Goal: Navigation & Orientation: Find specific page/section

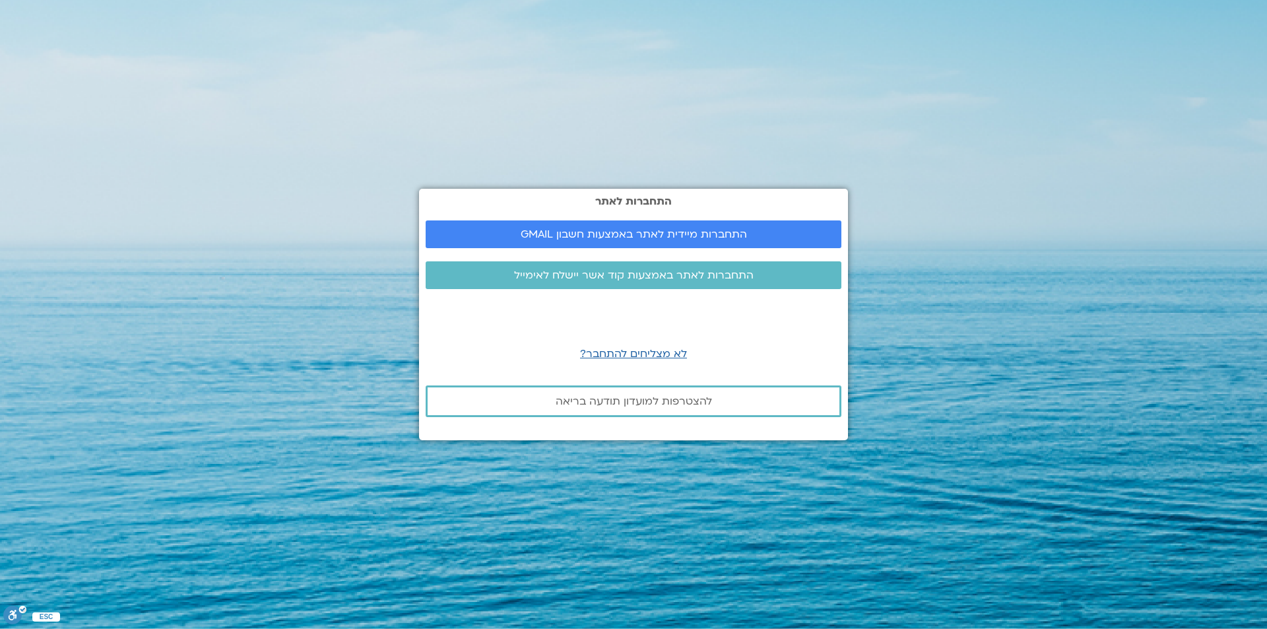
click at [633, 353] on span "לא מצליחים להתחבר?" at bounding box center [633, 353] width 107 height 15
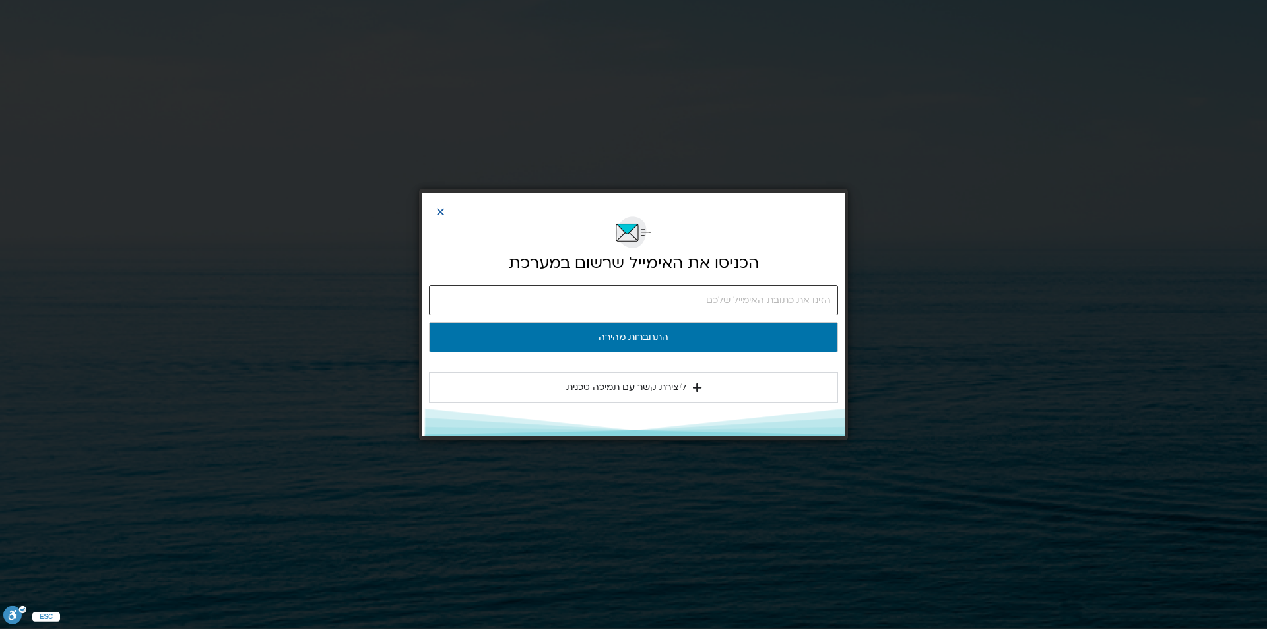
click at [813, 302] on input "email" at bounding box center [633, 300] width 409 height 30
type input "tamargura@gmail.com"
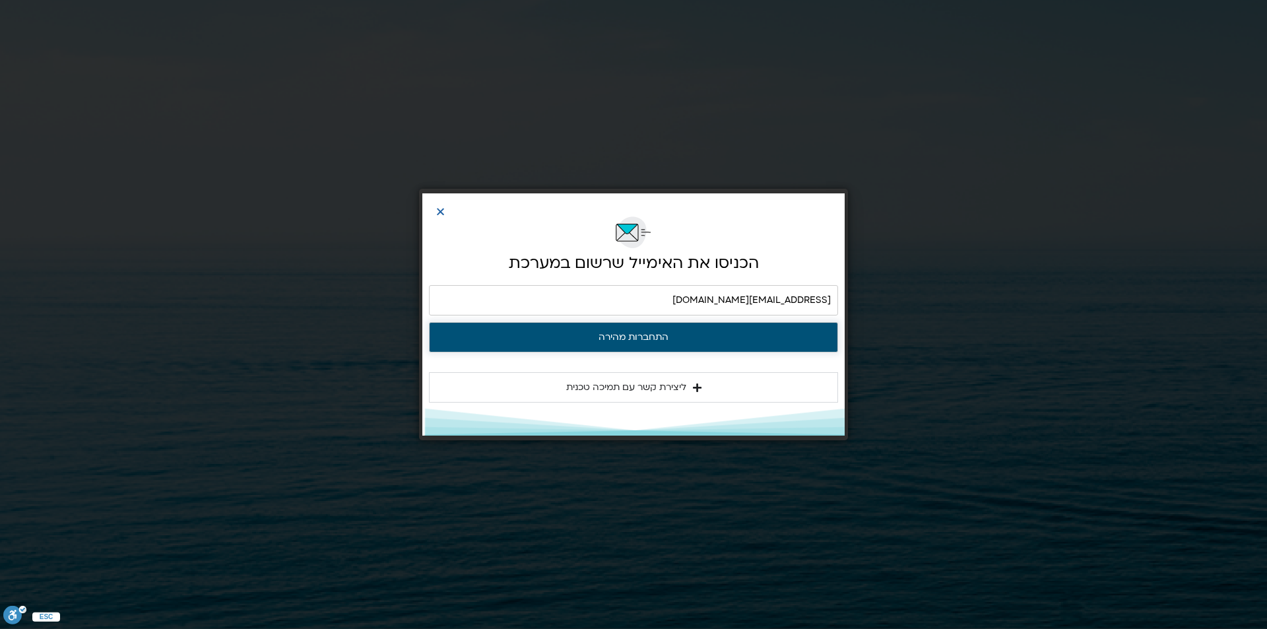
click at [657, 335] on button "התחברות מהירה" at bounding box center [633, 337] width 409 height 30
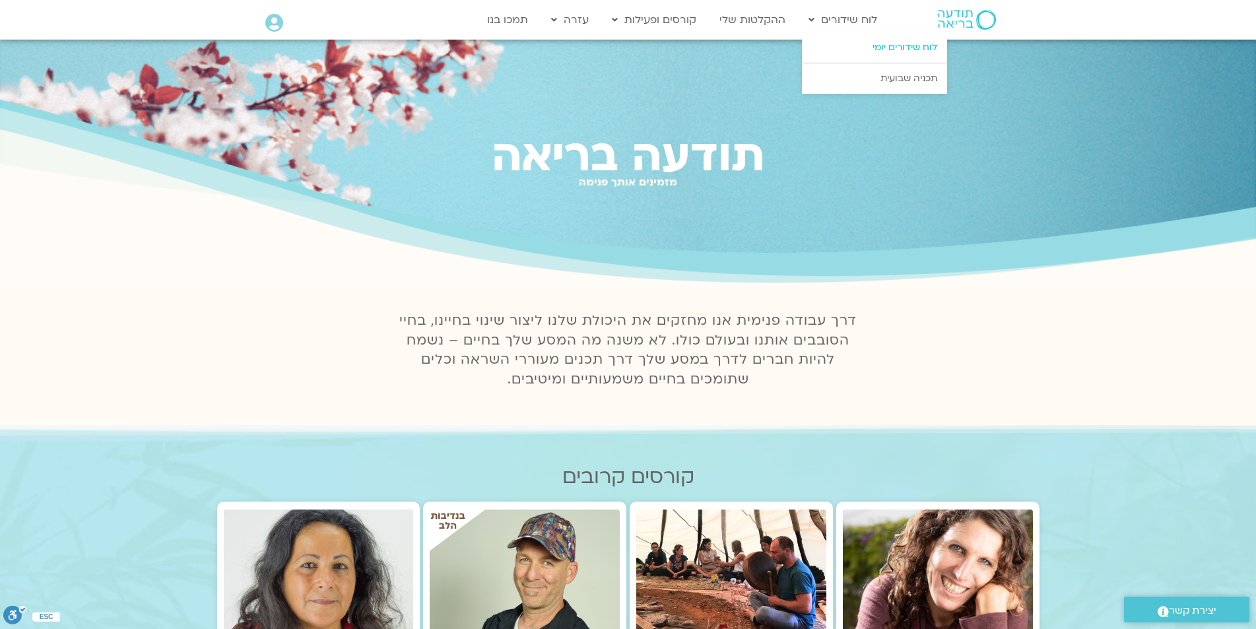
click at [886, 45] on link "לוח שידורים יומי" at bounding box center [874, 47] width 145 height 30
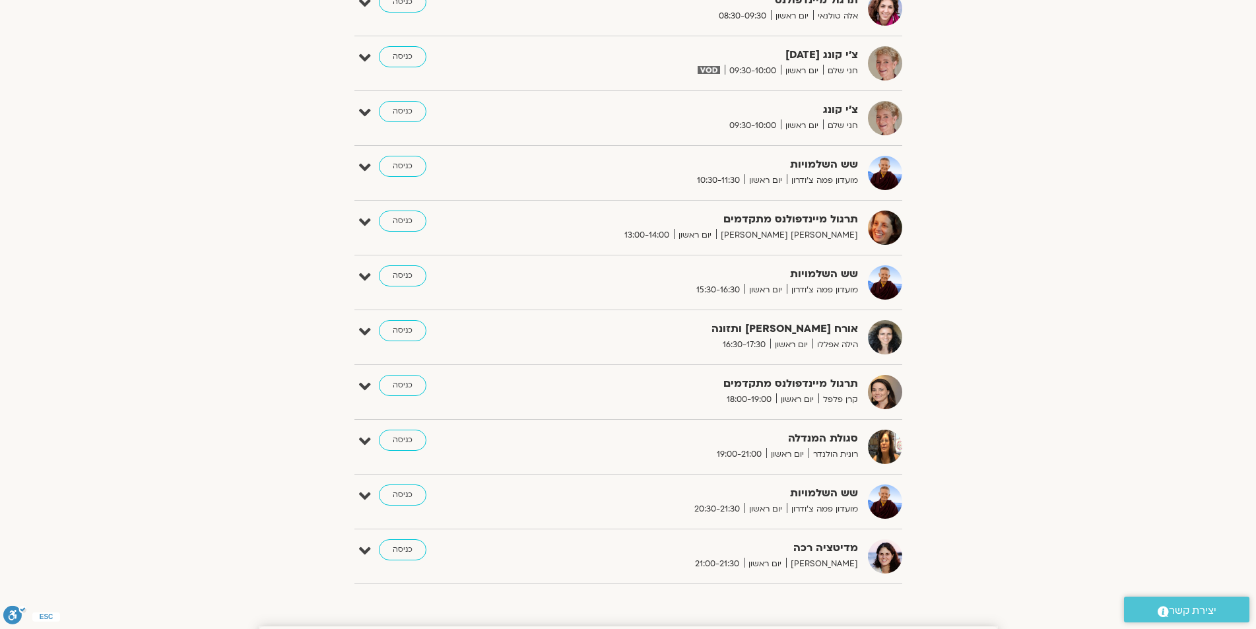
scroll to position [726, 0]
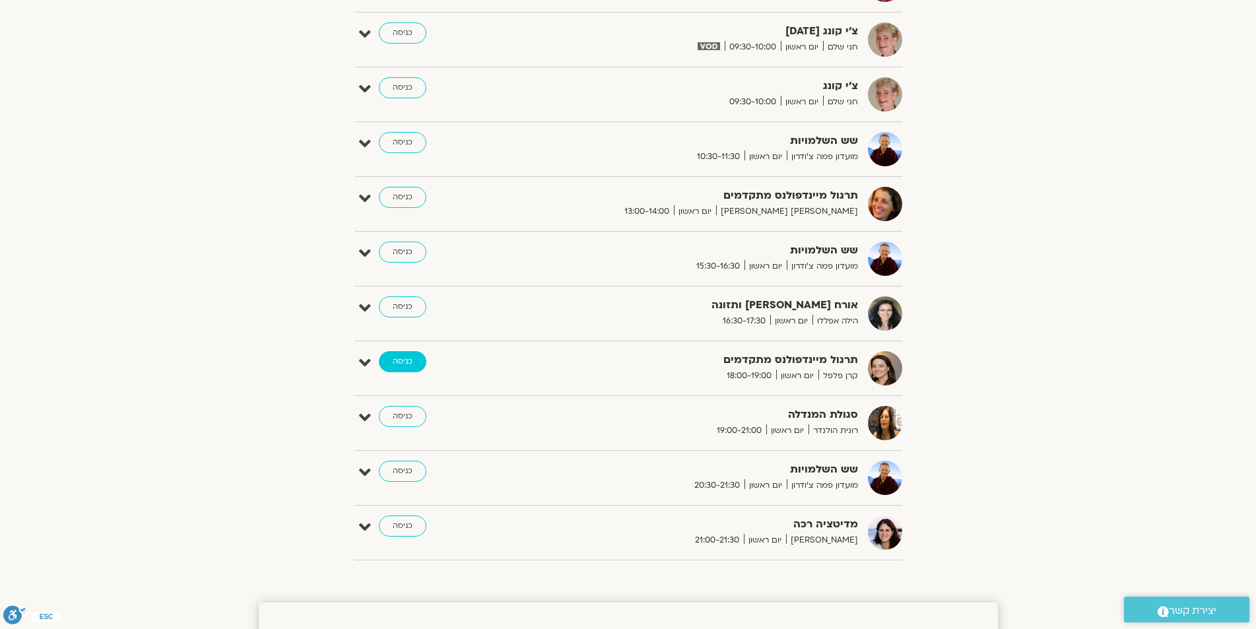
click at [414, 364] on link "כניסה" at bounding box center [403, 361] width 48 height 21
